Goal: Submit feedback/report problem

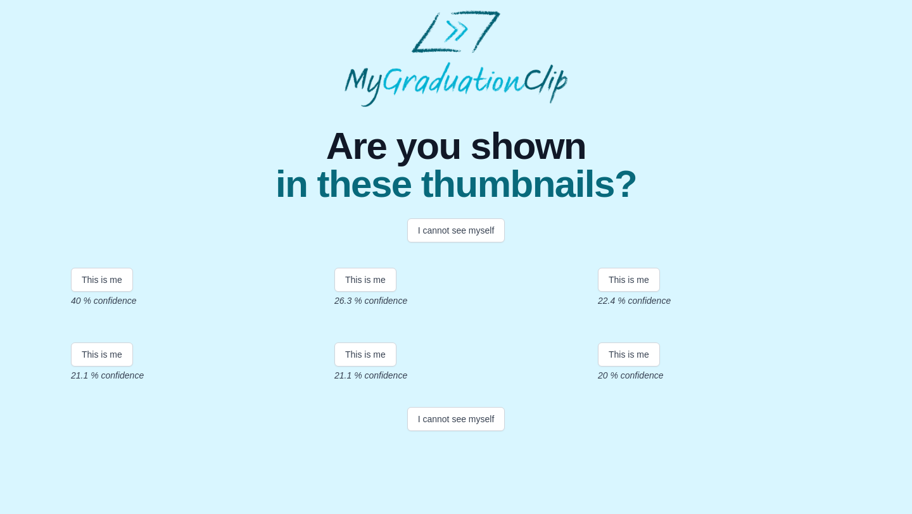
scroll to position [206, 0]
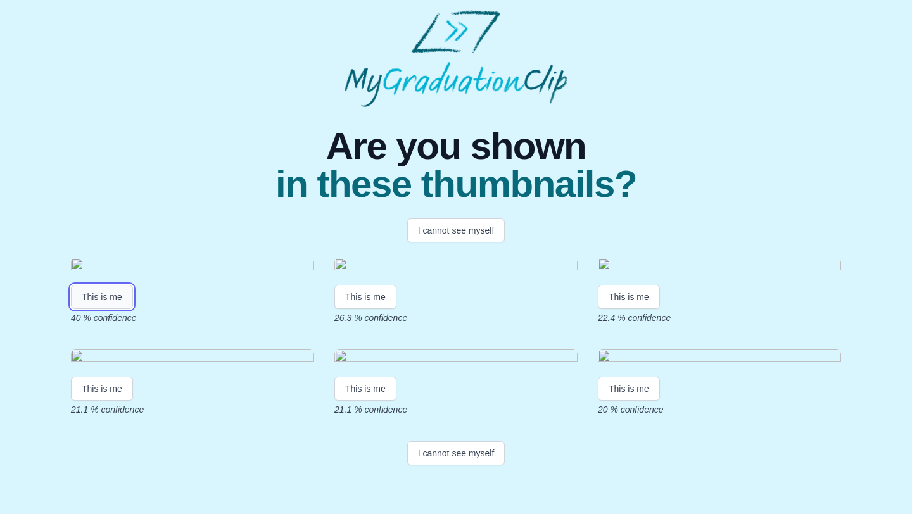
click at [101, 285] on button "This is me" at bounding box center [102, 297] width 62 height 24
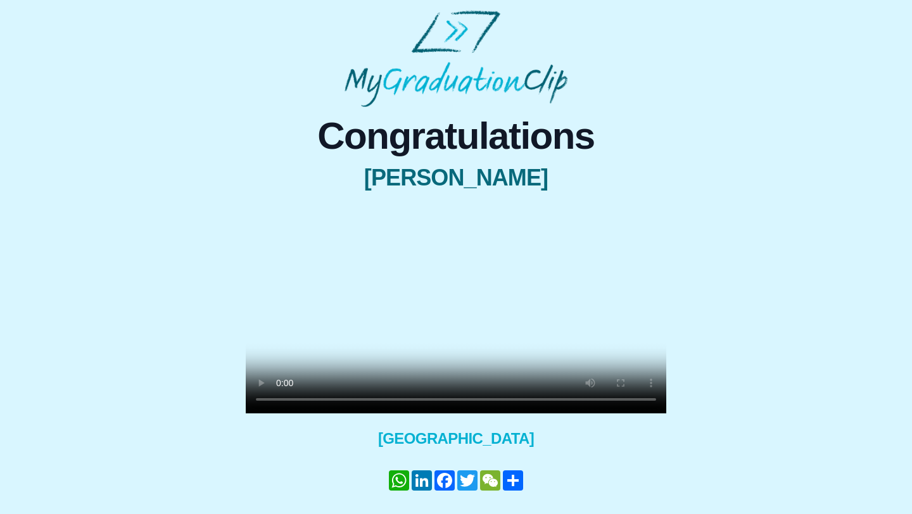
click at [438, 282] on video at bounding box center [456, 308] width 421 height 210
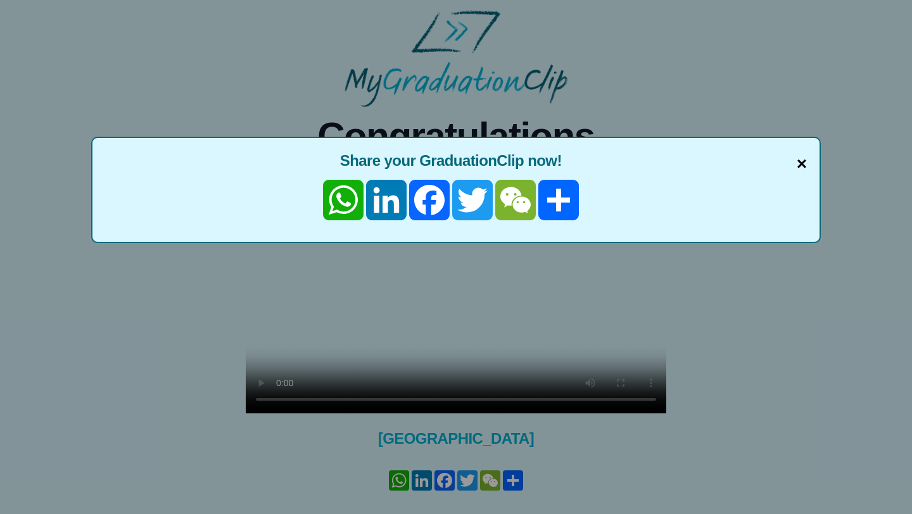
click at [804, 162] on span "×" at bounding box center [802, 164] width 10 height 27
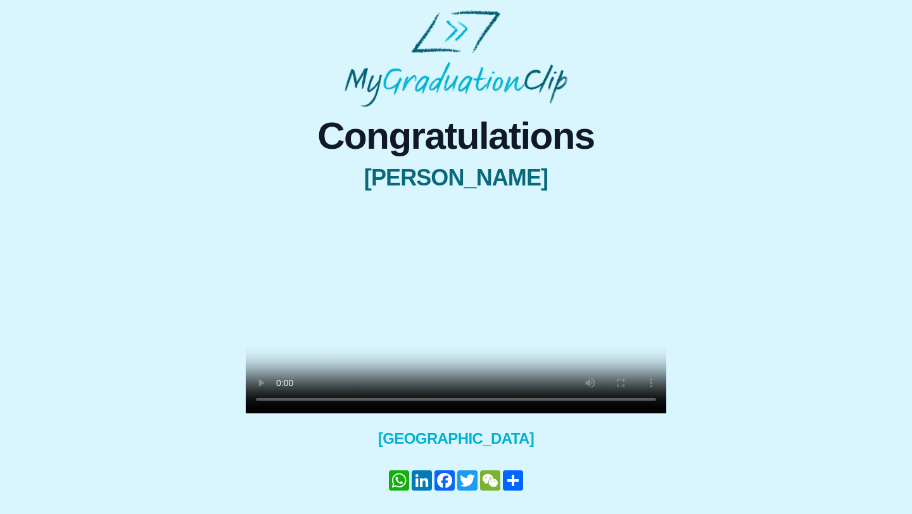
click at [397, 376] on video at bounding box center [456, 308] width 421 height 210
click at [469, 288] on video at bounding box center [456, 308] width 421 height 210
click at [431, 350] on video at bounding box center [456, 308] width 421 height 210
click at [546, 317] on video at bounding box center [456, 308] width 421 height 210
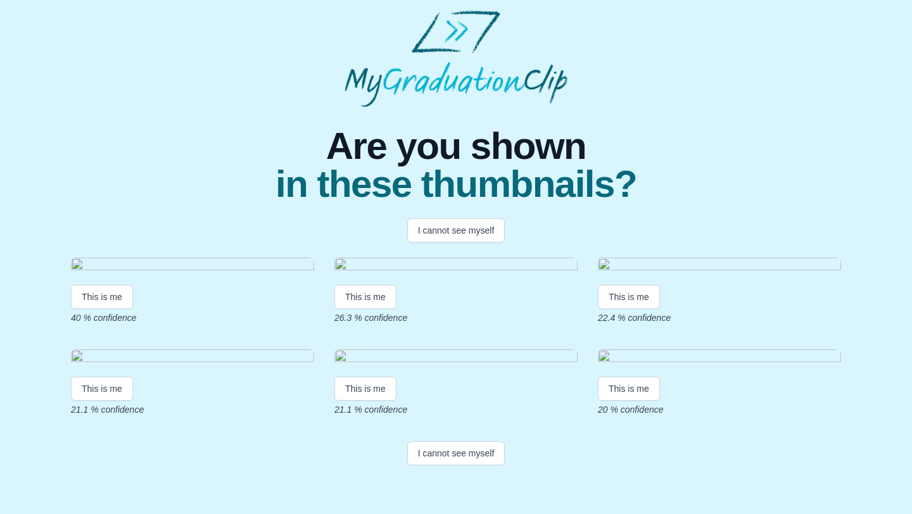
scroll to position [136, 0]
click at [122, 285] on button "This is me" at bounding box center [102, 297] width 62 height 24
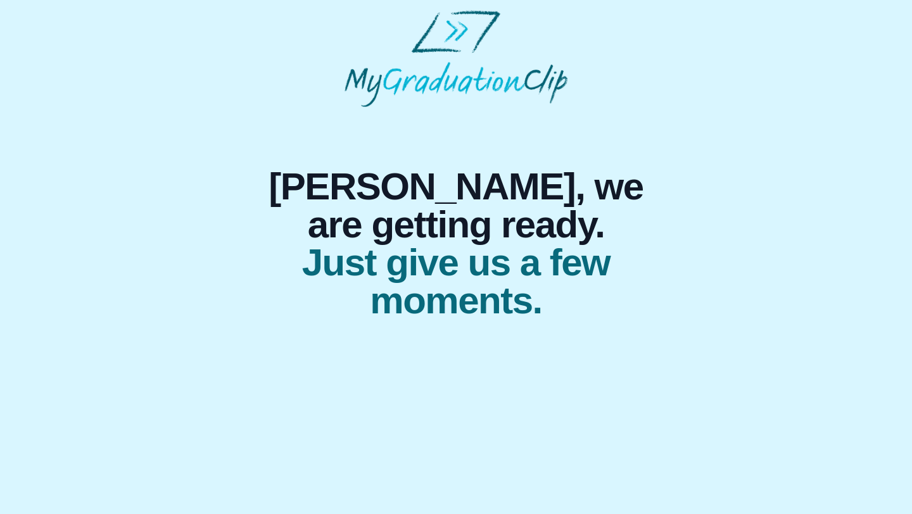
scroll to position [0, 0]
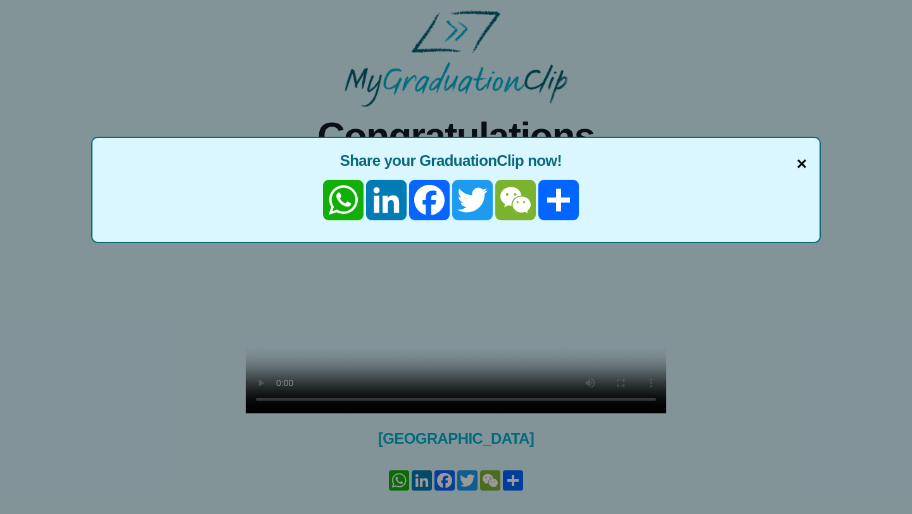
click at [799, 162] on span "×" at bounding box center [802, 164] width 10 height 27
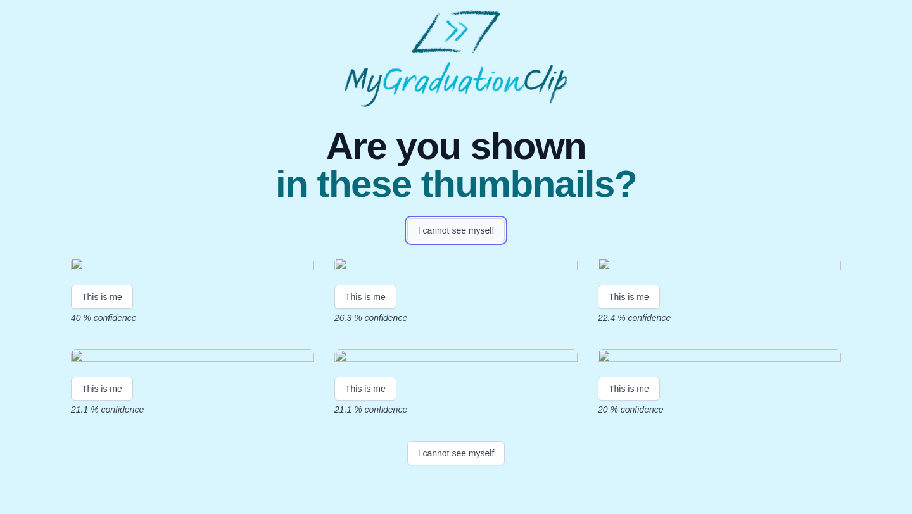
click at [479, 227] on button "I cannot see myself" at bounding box center [456, 231] width 98 height 24
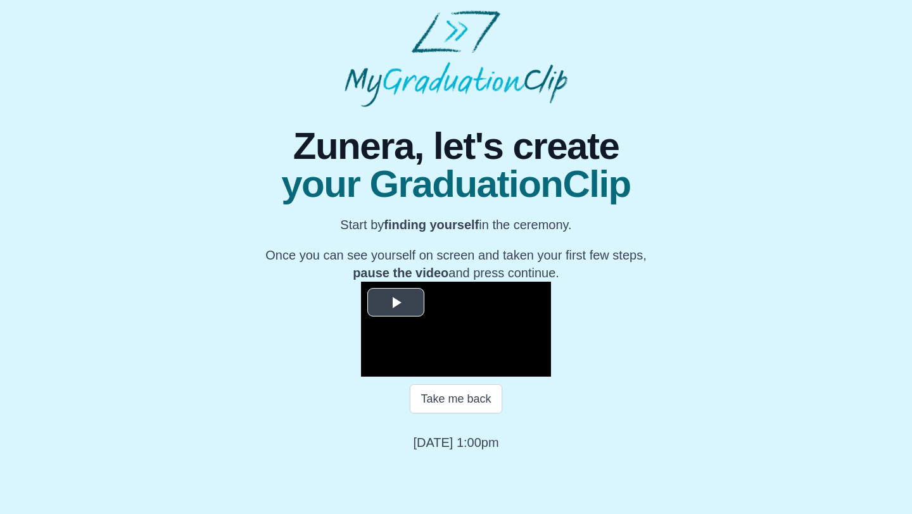
scroll to position [110, 0]
click at [396, 303] on span "Video Player" at bounding box center [396, 303] width 0 height 0
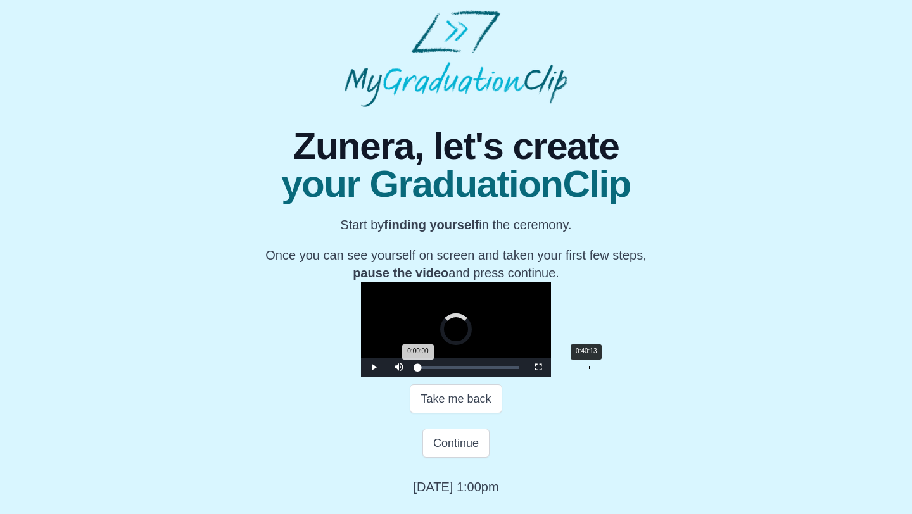
drag, startPoint x: 284, startPoint y: 418, endPoint x: 453, endPoint y: 420, distance: 169.1
click at [455, 369] on div "Loaded : 0% 0:40:13 0:00:00 Progress : 0%" at bounding box center [468, 367] width 101 height 3
drag, startPoint x: 458, startPoint y: 418, endPoint x: 535, endPoint y: 424, distance: 77.5
click at [526, 377] on div "Loaded : 0% 0:59:35 0:40:40 Progress : 0%" at bounding box center [469, 367] width 114 height 19
drag, startPoint x: 538, startPoint y: 417, endPoint x: 561, endPoint y: 417, distance: 22.8
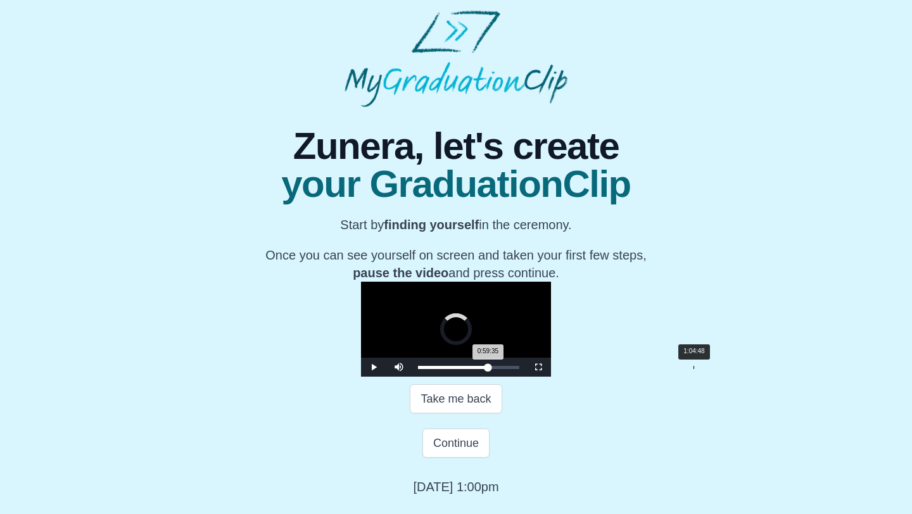
click at [526, 377] on div "Loaded : 0% 1:04:48 0:59:35 Progress : 0%" at bounding box center [469, 367] width 114 height 19
drag, startPoint x: 562, startPoint y: 417, endPoint x: 569, endPoint y: 418, distance: 6.4
click at [495, 369] on div "1:06:09 Progress : 0%" at bounding box center [456, 367] width 77 height 3
click at [497, 369] on div "1:07:02 Progress : 0%" at bounding box center [457, 367] width 79 height 3
click at [495, 369] on div "1:05:33 Progress : 0%" at bounding box center [456, 367] width 77 height 3
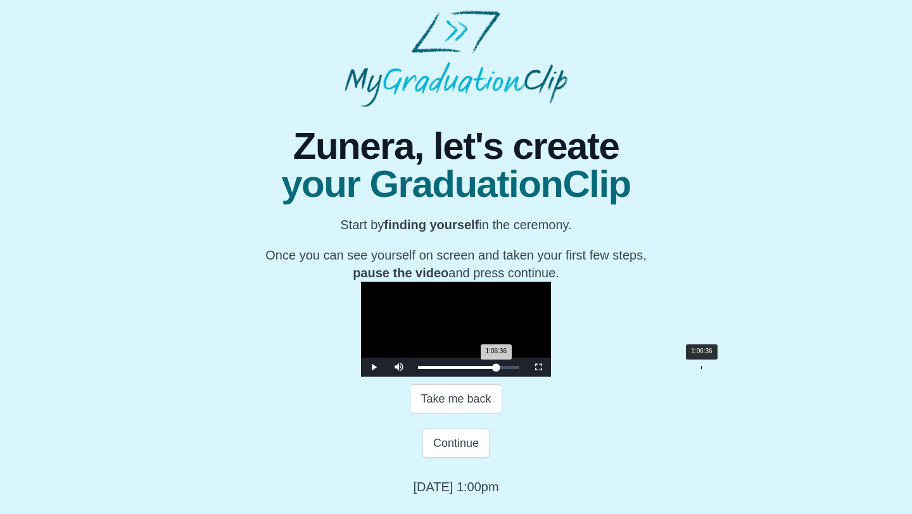
click at [496, 369] on div "1:06:36 Progress : 0%" at bounding box center [457, 367] width 78 height 3
click at [520, 282] on video "Video Player" at bounding box center [456, 329] width 190 height 95
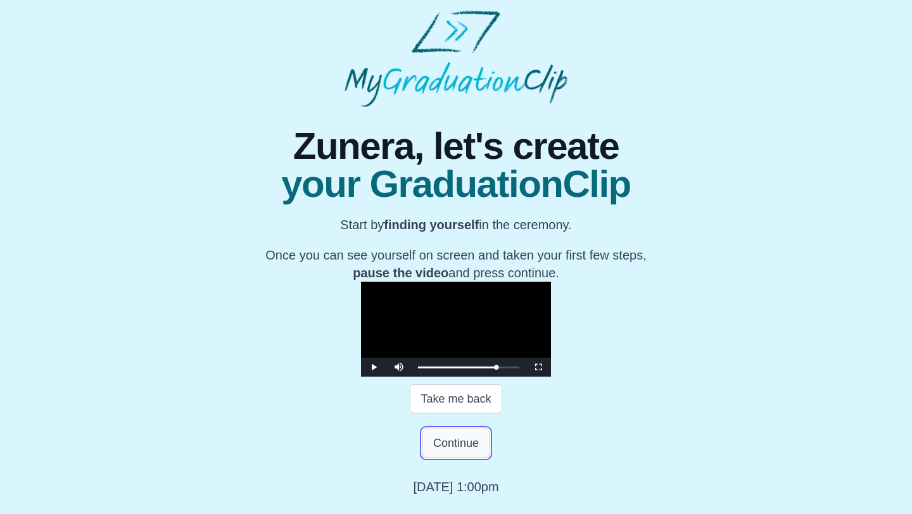
click at [455, 457] on button "Continue" at bounding box center [455, 443] width 67 height 29
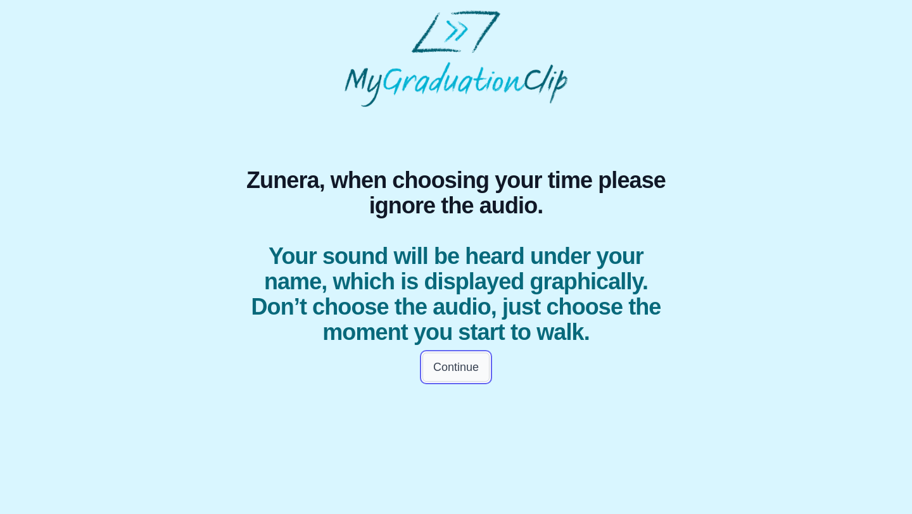
click at [467, 364] on button "Continue" at bounding box center [455, 367] width 67 height 29
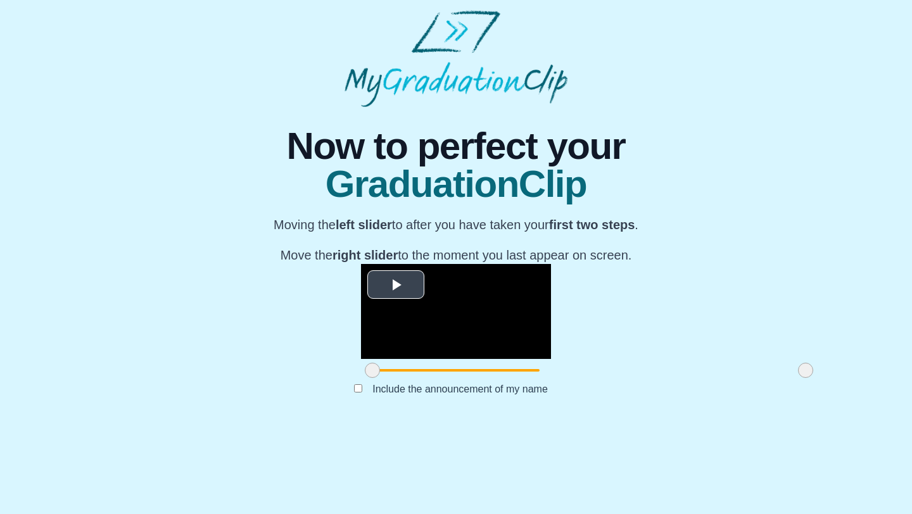
scroll to position [79, 0]
click at [396, 285] on span "Video Player" at bounding box center [396, 285] width 0 height 0
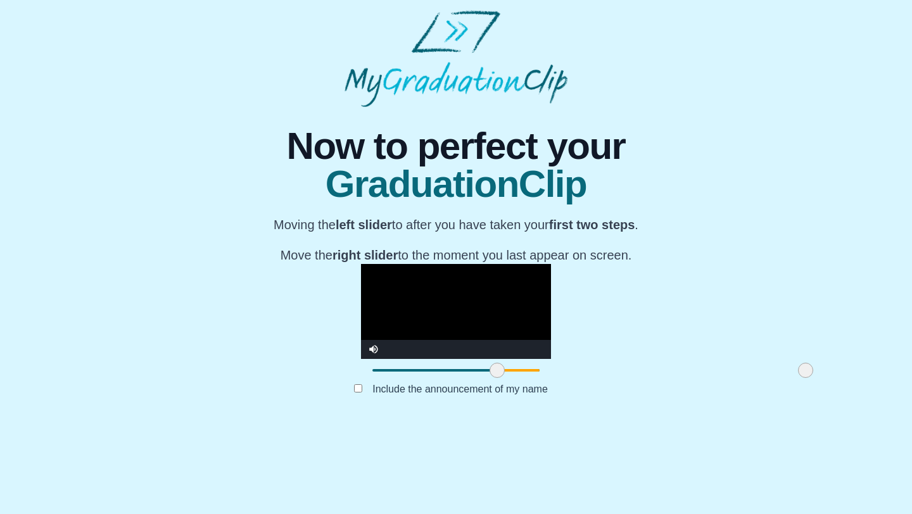
drag, startPoint x: 239, startPoint y: 453, endPoint x: 364, endPoint y: 449, distance: 125.5
click at [490, 378] on span at bounding box center [497, 370] width 15 height 15
drag, startPoint x: 674, startPoint y: 453, endPoint x: 629, endPoint y: 453, distance: 45.0
click at [753, 378] on span at bounding box center [760, 370] width 15 height 15
click at [757, 378] on span at bounding box center [764, 370] width 15 height 15
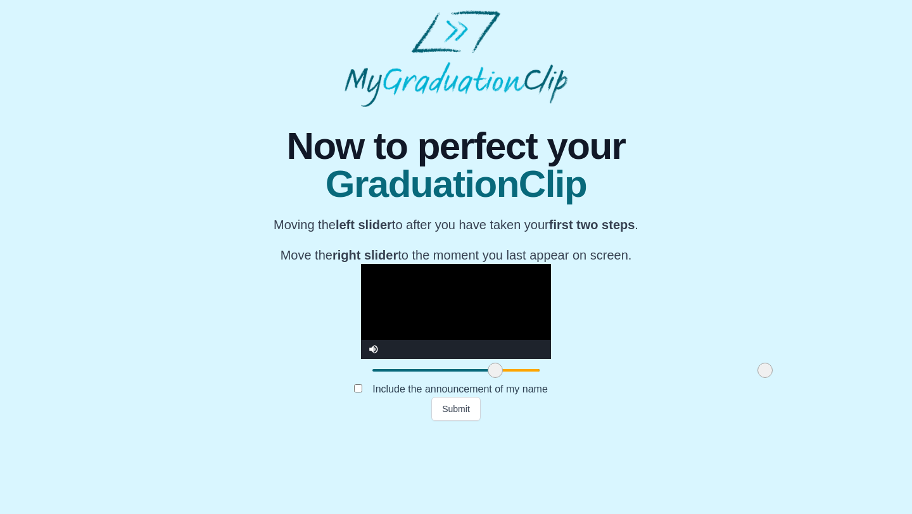
click at [488, 378] on span at bounding box center [495, 370] width 15 height 15
click at [461, 421] on button "Submit" at bounding box center [455, 409] width 49 height 24
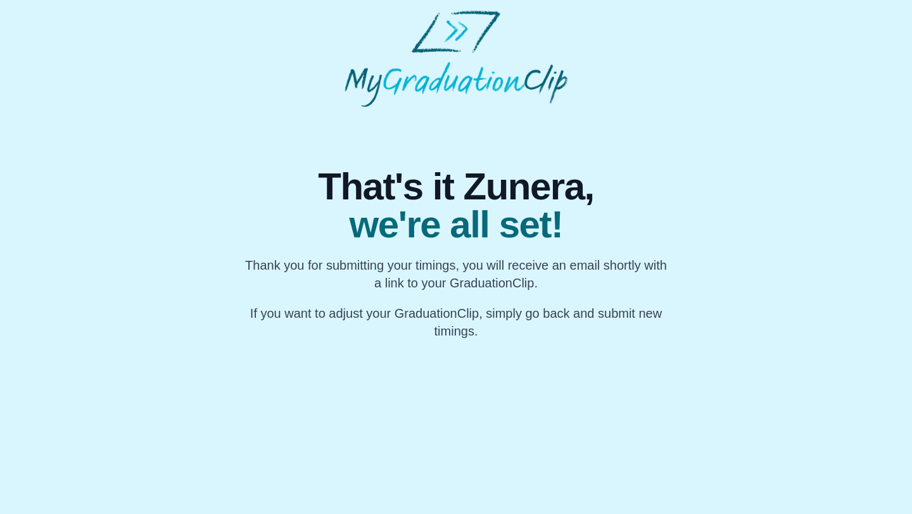
scroll to position [0, 0]
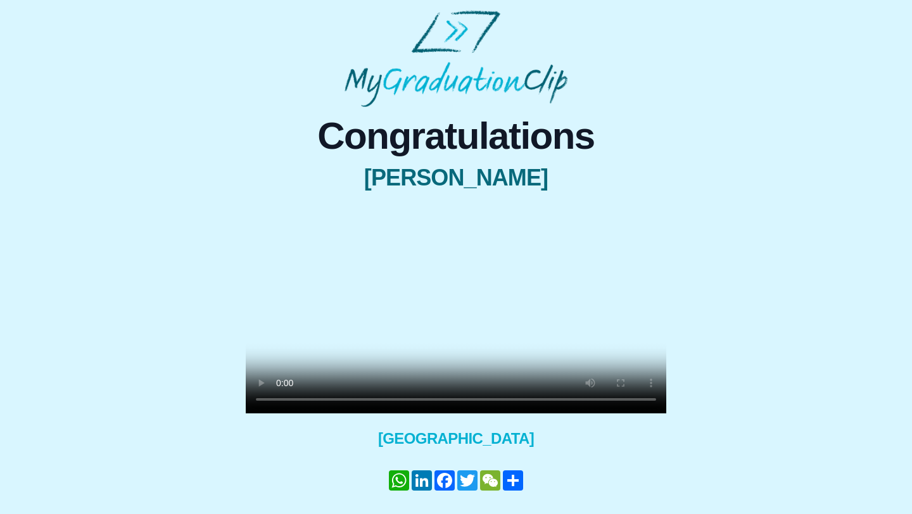
click at [471, 364] on video at bounding box center [456, 308] width 421 height 210
click at [0, 0] on div "× Share your GraduationClip now! WhatsApp LinkedIn Facebook Twitter WeChat Share" at bounding box center [0, 0] width 0 height 0
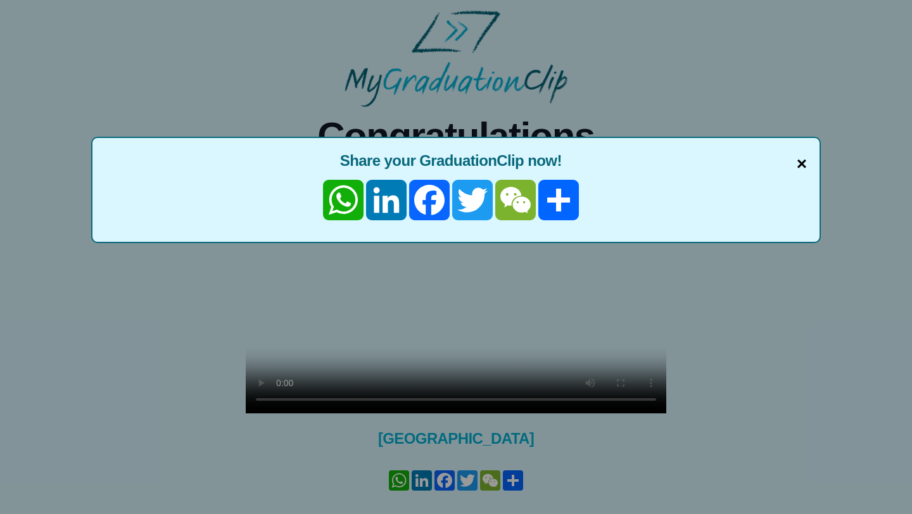
click at [801, 159] on span "×" at bounding box center [802, 164] width 10 height 27
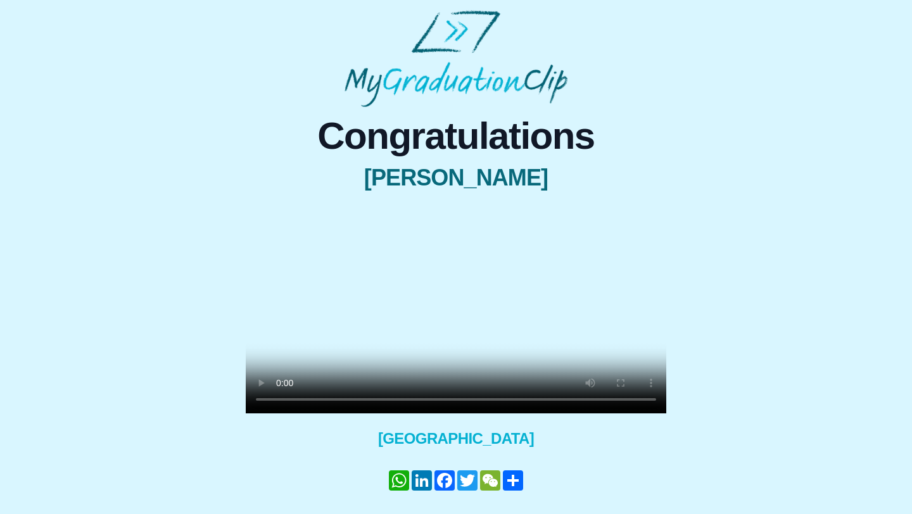
click at [466, 342] on video at bounding box center [456, 308] width 421 height 210
